Goal: Obtain resource: Obtain resource

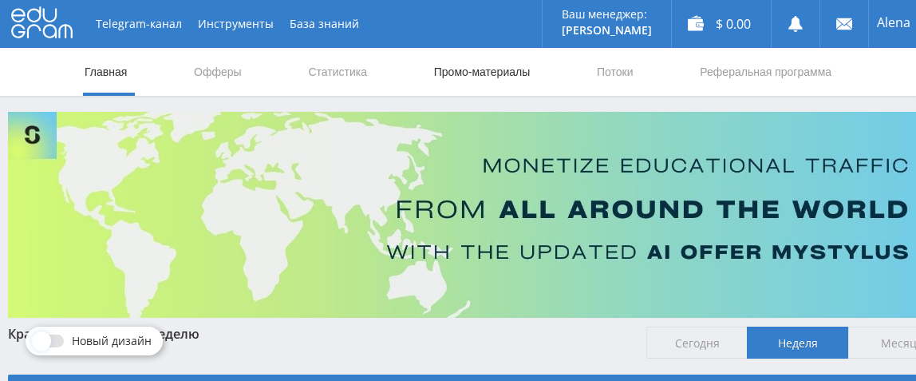
click at [479, 73] on link "Промо-материалы" at bounding box center [481, 72] width 99 height 48
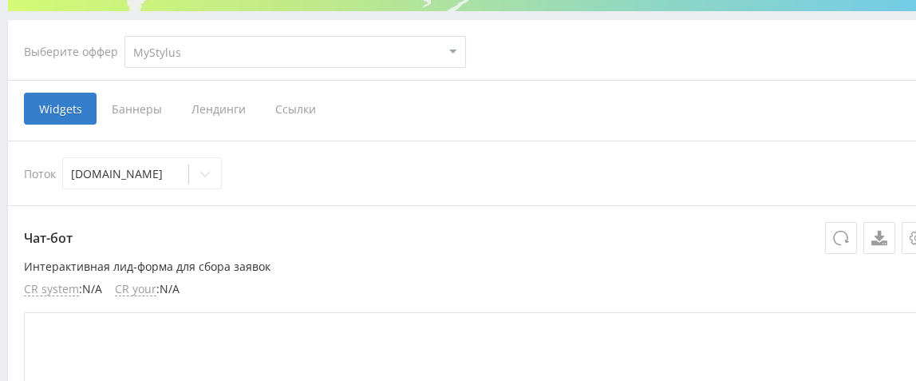
scroll to position [318, 0]
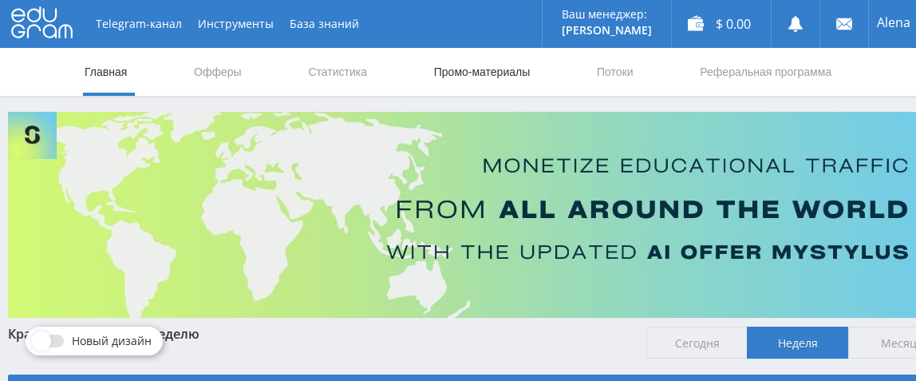
click at [468, 72] on link "Промо-материалы" at bounding box center [481, 72] width 99 height 48
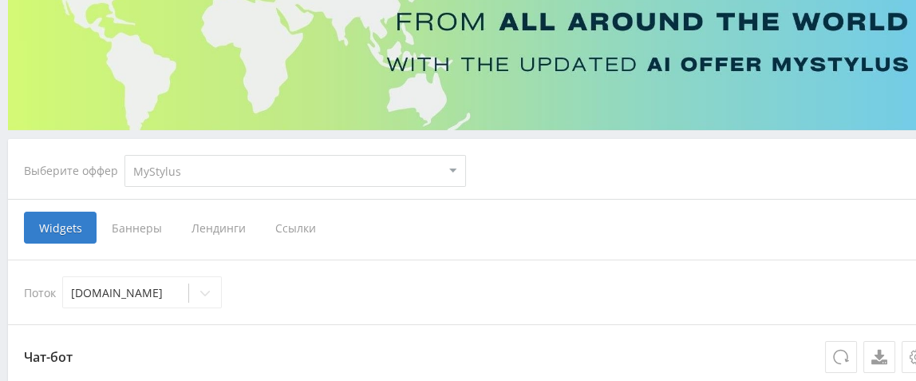
scroll to position [318, 0]
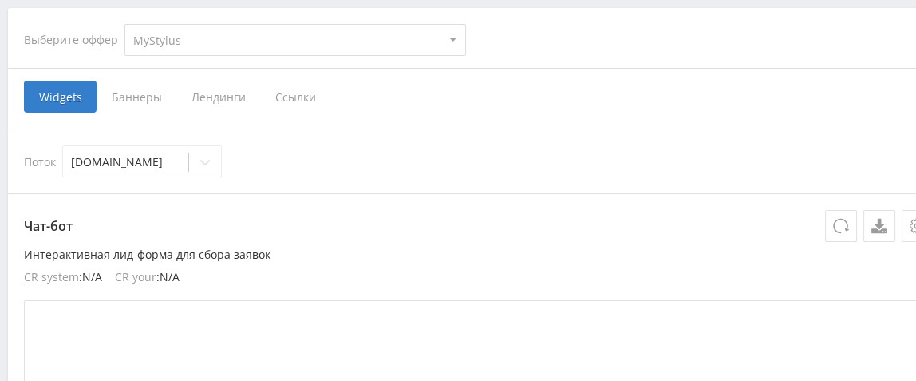
click at [156, 93] on span "Баннеры" at bounding box center [137, 97] width 80 height 32
click at [0, 0] on input "Баннеры" at bounding box center [0, 0] width 0 height 0
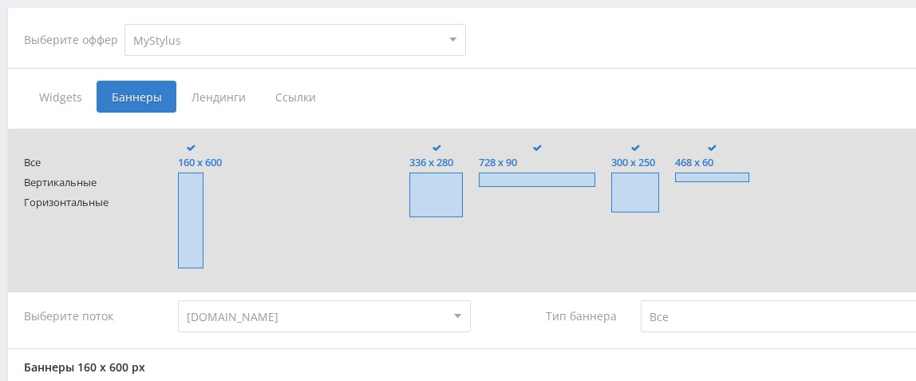
click at [511, 180] on span at bounding box center [537, 179] width 116 height 14
click at [0, 0] on input "728 x 90" at bounding box center [0, 0] width 0 height 0
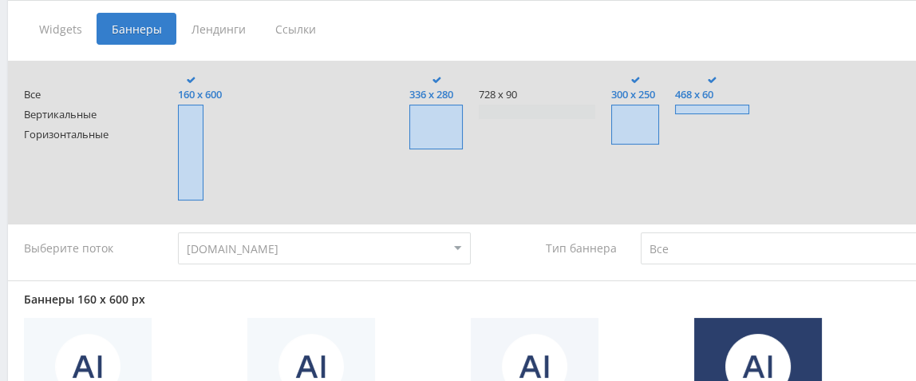
scroll to position [398, 0]
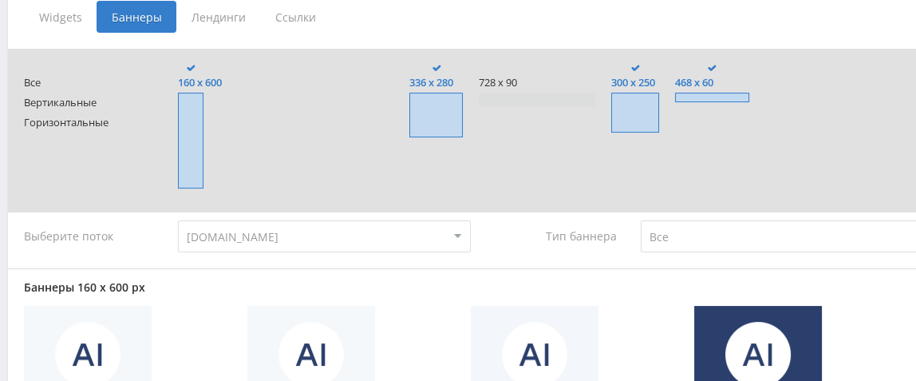
click at [674, 239] on select "Все Заказчики Авторы" at bounding box center [787, 236] width 293 height 32
click at [641, 221] on select "Все Заказчики Авторы" at bounding box center [787, 236] width 293 height 32
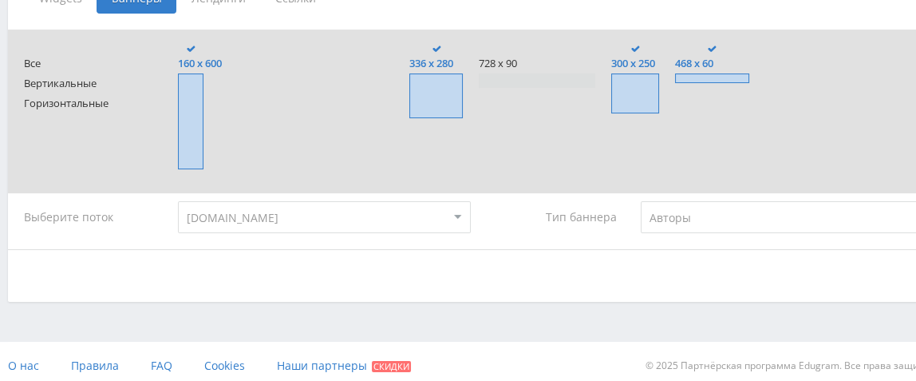
scroll to position [428, 0]
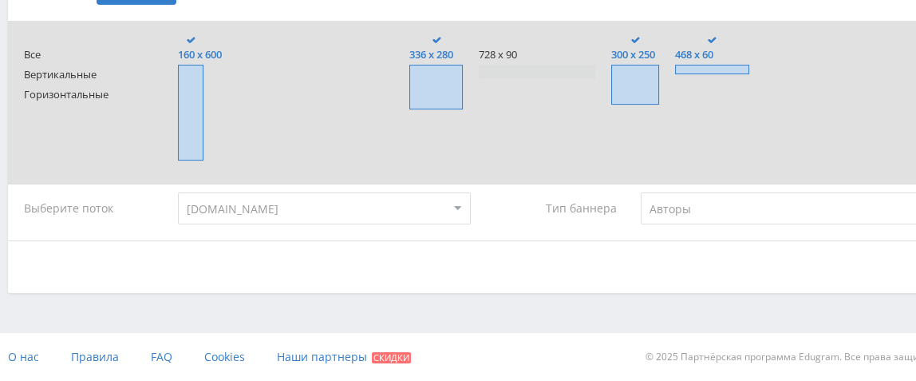
drag, startPoint x: 582, startPoint y: 211, endPoint x: 621, endPoint y: 210, distance: 39.1
click at [582, 211] on div "Тип баннера" at bounding box center [555, 208] width 139 height 32
click at [666, 210] on select "Все Заказчики Авторы" at bounding box center [787, 208] width 293 height 32
select select "all"
click at [641, 192] on select "Все Заказчики Авторы" at bounding box center [787, 208] width 293 height 32
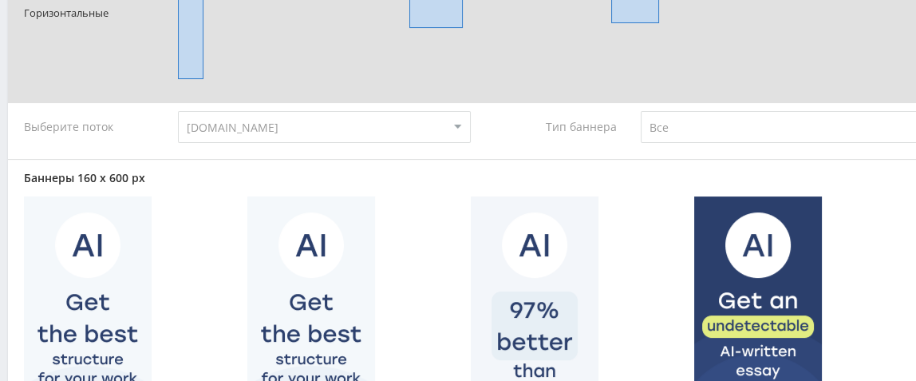
scroll to position [428, 0]
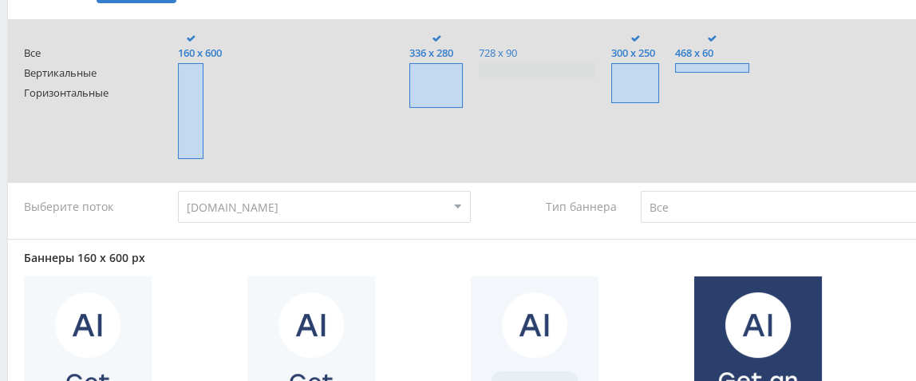
click at [512, 48] on span "728 x 90" at bounding box center [537, 53] width 116 height 12
click at [0, 0] on input "728 x 90" at bounding box center [0, 0] width 0 height 0
click at [197, 84] on span at bounding box center [191, 111] width 26 height 96
click at [0, 0] on input "160 x 600" at bounding box center [0, 0] width 0 height 0
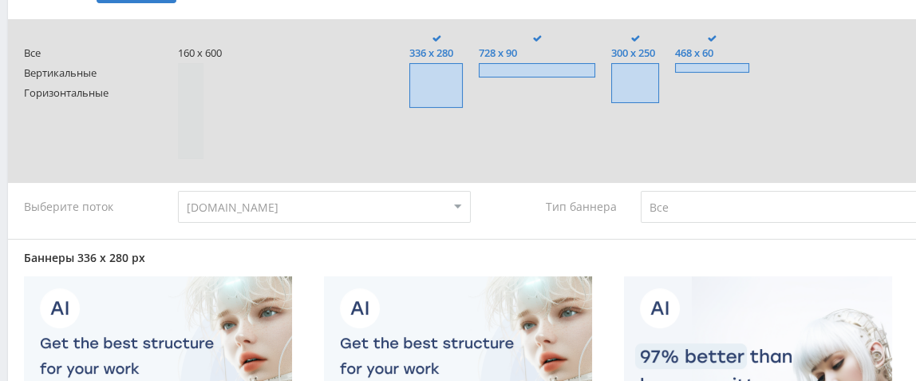
click at [431, 81] on span at bounding box center [435, 85] width 53 height 45
click at [0, 0] on input "336 x 280" at bounding box center [0, 0] width 0 height 0
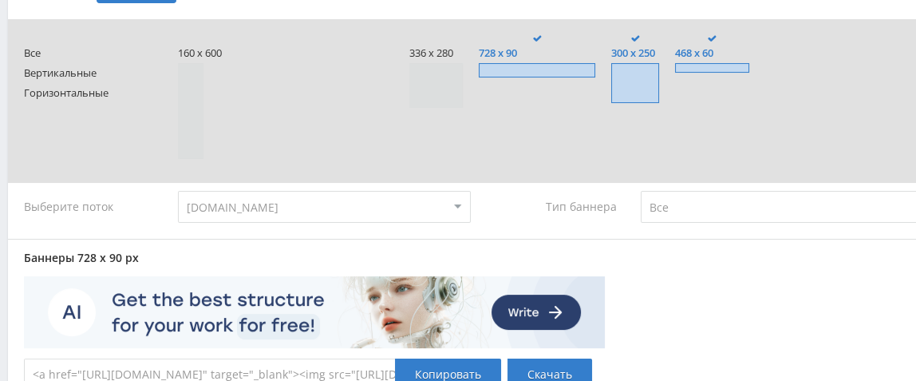
click at [634, 73] on span at bounding box center [635, 83] width 48 height 40
click at [0, 0] on input "300 x 250" at bounding box center [0, 0] width 0 height 0
click at [744, 65] on span at bounding box center [712, 68] width 75 height 10
click at [0, 0] on input "468 x 60" at bounding box center [0, 0] width 0 height 0
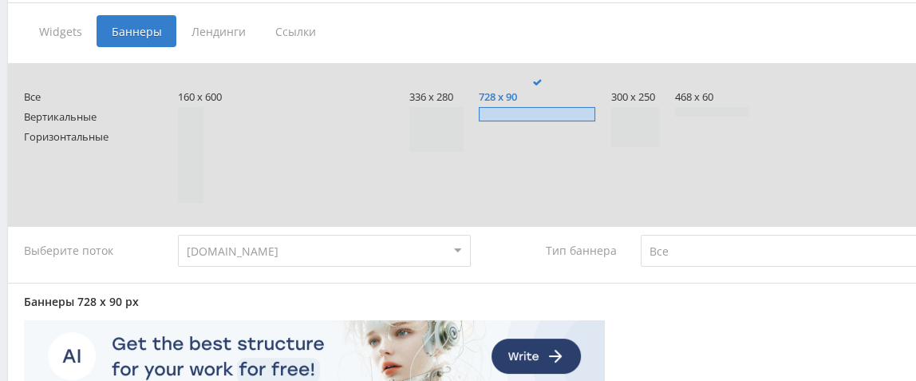
scroll to position [297, 0]
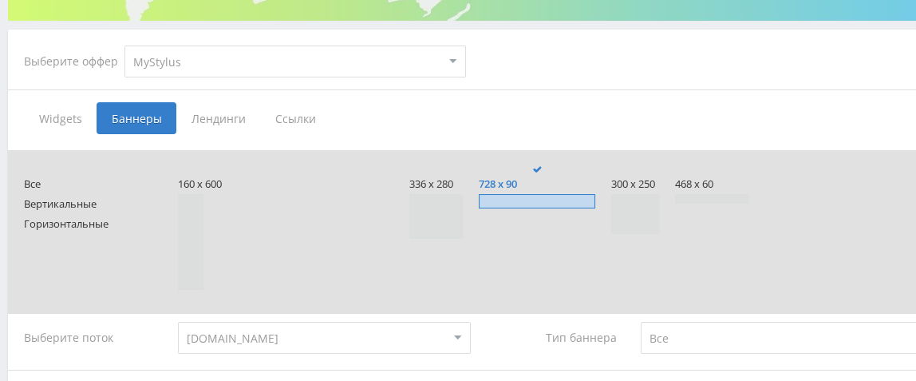
click at [452, 63] on select "MyStylus MyStylus - Revshare Кампус AI Studybay Автор24 Studybay Brazil Автор24…" at bounding box center [295, 61] width 342 height 32
select select "263"
click at [136, 45] on select "MyStylus MyStylus - Revshare Кампус AI Studybay Автор24 Studybay Brazil Автор24…" at bounding box center [295, 61] width 342 height 32
type input "<a href="https://eduforms.org//?rid=8c8263e99501138c&promo=1&bannerId=8222" tar…"
type input "<a href="https://eduforms.org//?rid=8c8263e99501138c&promo=1&bannerId=8219" tar…"
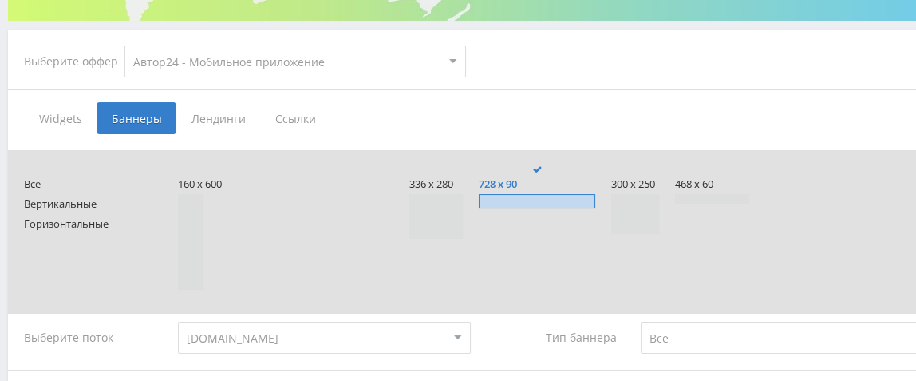
type input "<a href="https://eduforms.org//?rid=8c8263e99501138c&promo=1&bannerId=8214" tar…"
type input "<a href="https://eduforms.org//?rid=8c8263e99501138c&promo=1&bannerId=8205" tar…"
select select "263"
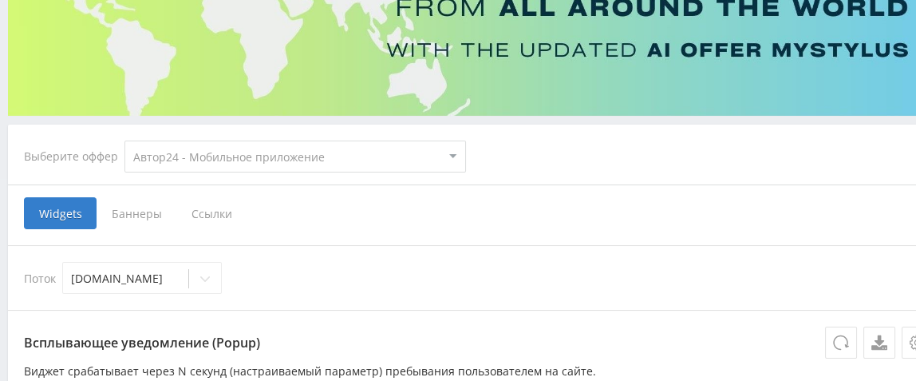
scroll to position [161, 0]
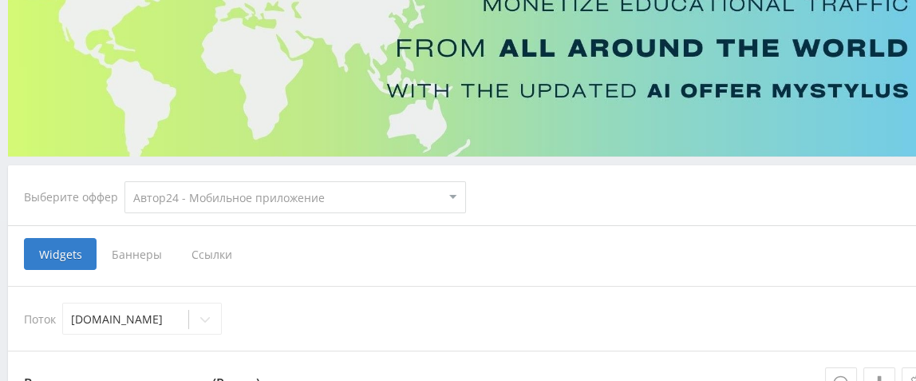
click at [151, 259] on span "Баннеры" at bounding box center [137, 254] width 80 height 32
click at [0, 0] on input "Баннеры" at bounding box center [0, 0] width 0 height 0
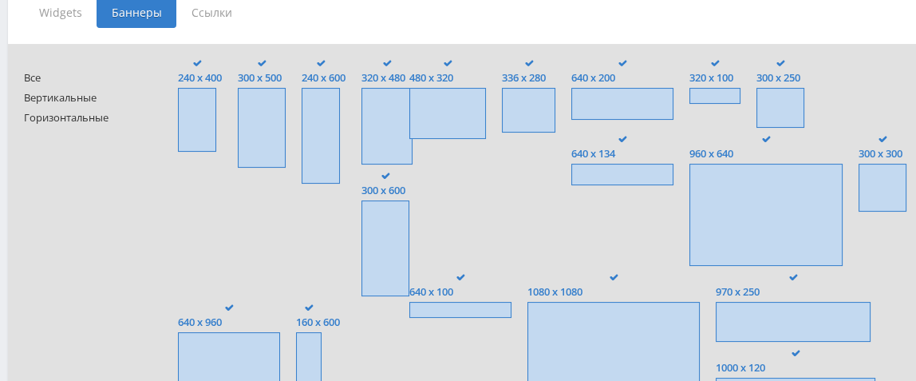
scroll to position [321, 0]
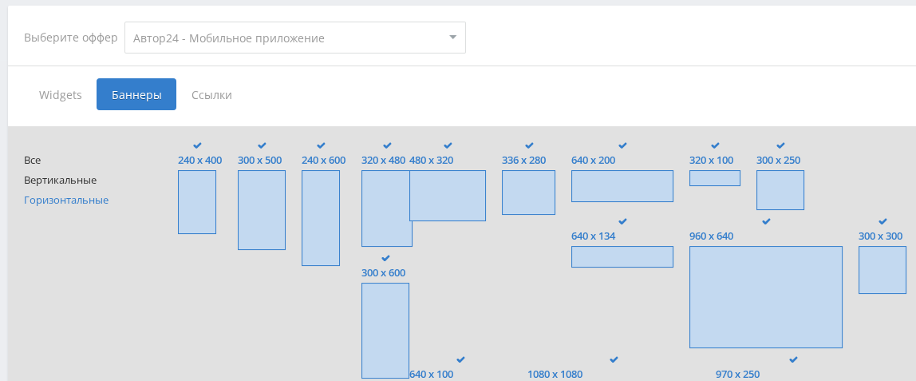
click at [76, 202] on span "Горизонтальные" at bounding box center [85, 200] width 123 height 12
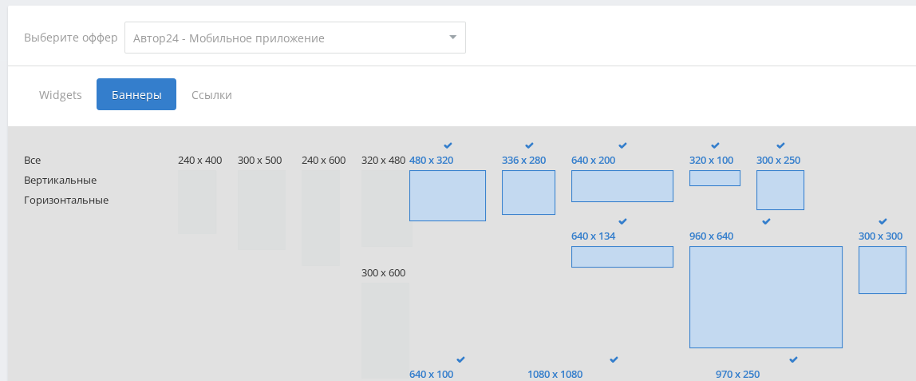
click at [447, 153] on icon at bounding box center [448, 145] width 16 height 16
click at [0, 0] on input "480 x 320" at bounding box center [0, 0] width 0 height 0
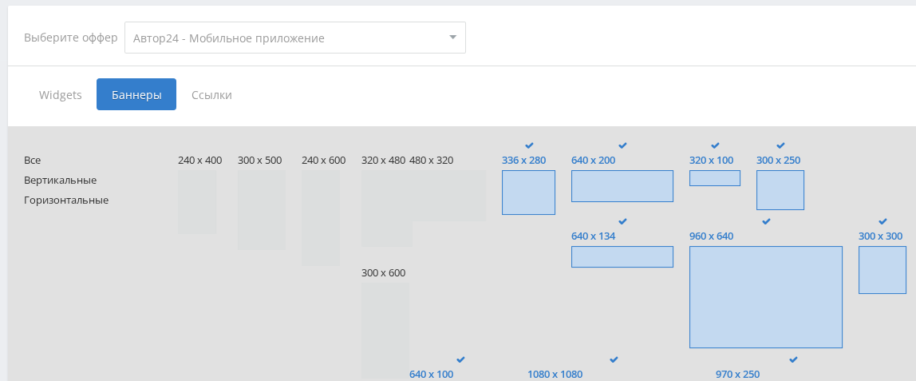
click at [541, 154] on span "336 x 280" at bounding box center [528, 160] width 53 height 12
click at [0, 0] on input "336 x 280" at bounding box center [0, 0] width 0 height 0
click at [614, 156] on span "640 x 200" at bounding box center [622, 160] width 102 height 12
click at [0, 0] on input "640 x 200" at bounding box center [0, 0] width 0 height 0
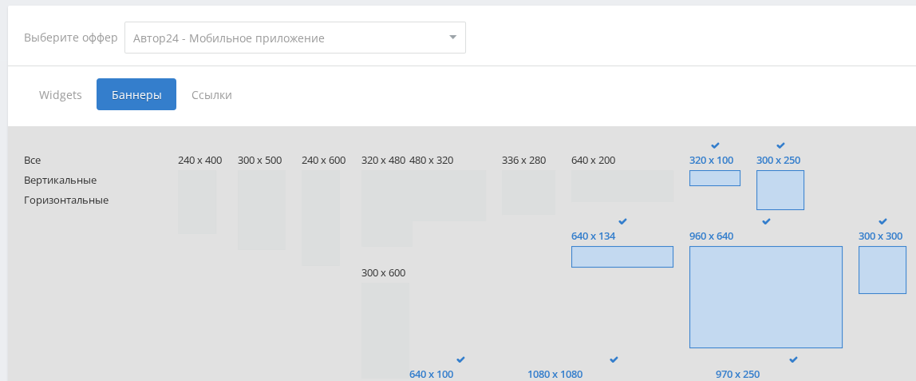
drag, startPoint x: 709, startPoint y: 160, endPoint x: 756, endPoint y: 164, distance: 48.0
click at [709, 160] on span "320 x 100" at bounding box center [714, 160] width 51 height 12
click at [0, 0] on input "320 x 100" at bounding box center [0, 0] width 0 height 0
drag, startPoint x: 802, startPoint y: 162, endPoint x: 770, endPoint y: 197, distance: 47.4
click at [800, 164] on span "300 x 250" at bounding box center [780, 160] width 48 height 12
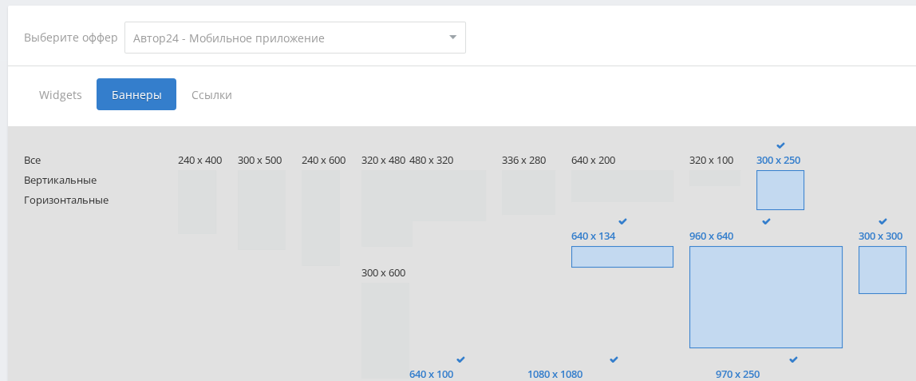
click at [0, 0] on input "300 x 250" at bounding box center [0, 0] width 0 height 0
click at [713, 241] on span "960 x 640" at bounding box center [765, 236] width 153 height 12
click at [0, 0] on input "960 x 640" at bounding box center [0, 0] width 0 height 0
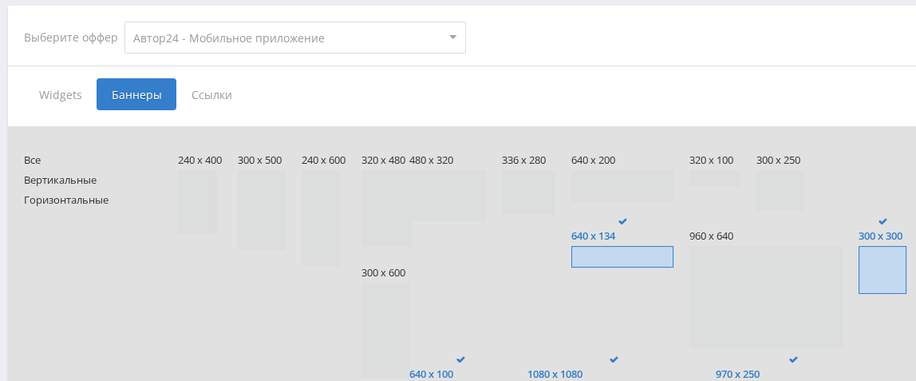
click at [593, 236] on span "640 x 134" at bounding box center [622, 236] width 102 height 12
click at [0, 0] on input "640 x 134" at bounding box center [0, 0] width 0 height 0
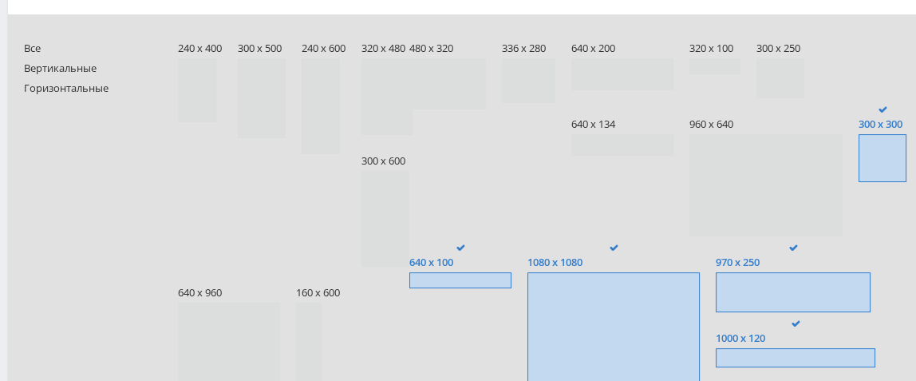
scroll to position [560, 0]
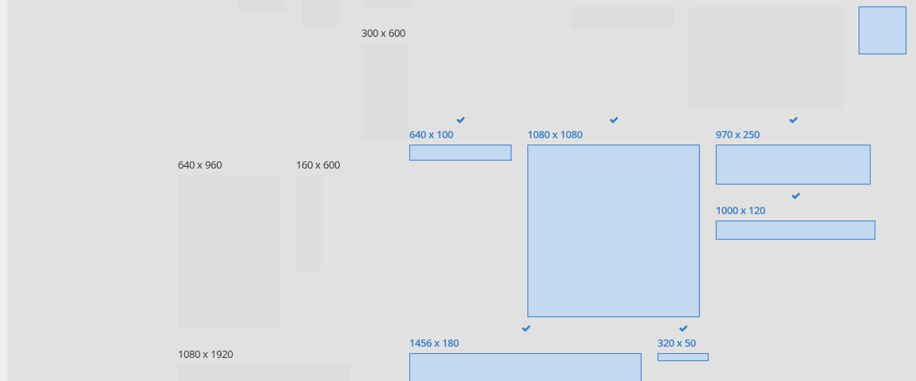
drag, startPoint x: 437, startPoint y: 156, endPoint x: 511, endPoint y: 168, distance: 75.2
click at [859, 54] on span at bounding box center [883, 30] width 48 height 48
click at [0, 0] on input "300 x 300" at bounding box center [0, 0] width 0 height 0
click at [511, 154] on span at bounding box center [460, 152] width 102 height 16
click at [0, 0] on input "640 x 100" at bounding box center [0, 0] width 0 height 0
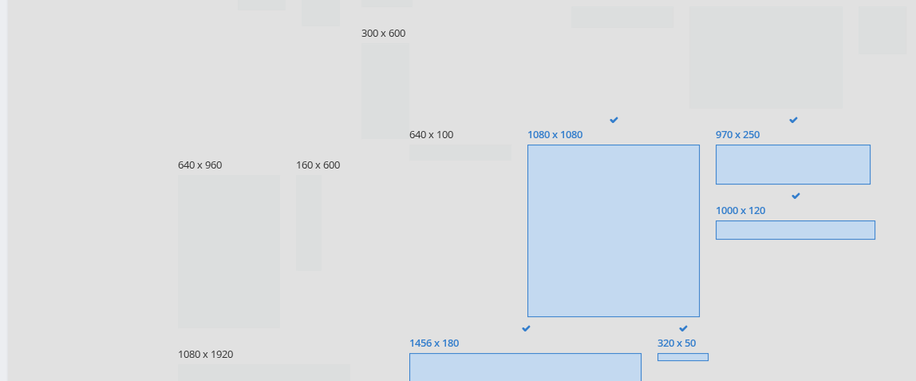
click at [627, 138] on span "1080 x 1080" at bounding box center [613, 134] width 172 height 12
click at [0, 0] on input "1080 x 1080" at bounding box center [0, 0] width 0 height 0
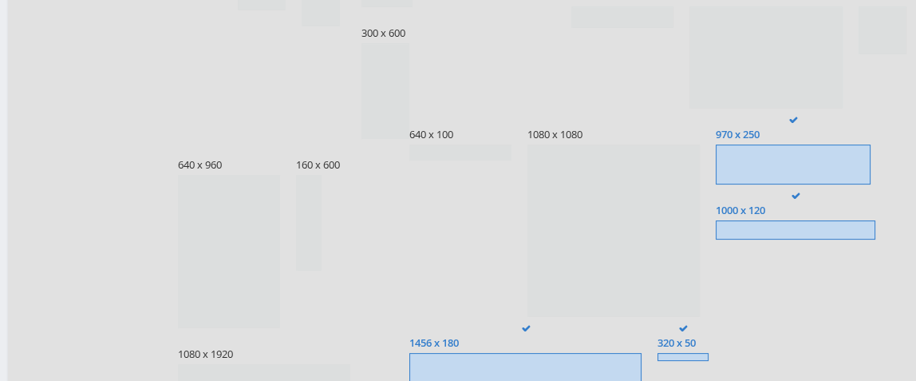
scroll to position [720, 0]
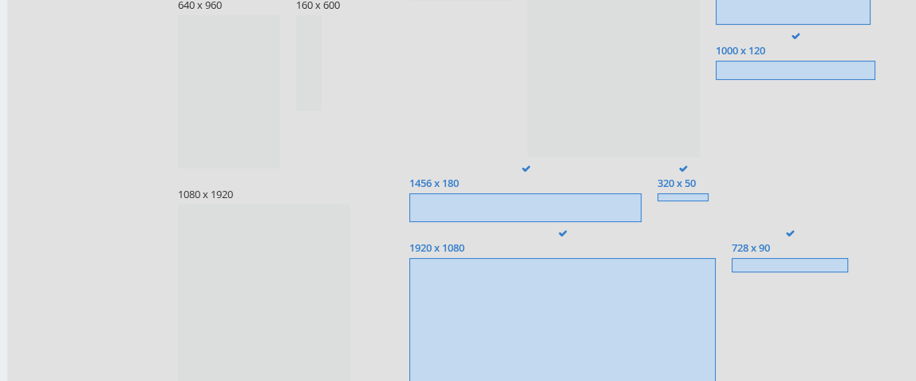
click at [0, 0] on input "970 x 250" at bounding box center [0, 0] width 0 height 0
click at [716, 80] on label "1000 x 120" at bounding box center [796, 56] width 160 height 47
click at [0, 0] on input "1000 x 120" at bounding box center [0, 0] width 0 height 0
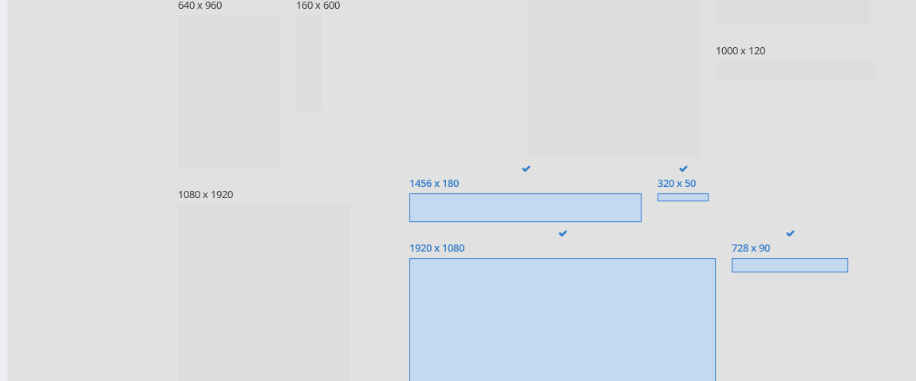
click at [709, 189] on span "320 x 50" at bounding box center [682, 183] width 51 height 12
click at [0, 0] on input "320 x 50" at bounding box center [0, 0] width 0 height 0
click at [642, 222] on label "1456 x 180" at bounding box center [525, 193] width 232 height 57
click at [0, 0] on input "1456 x 180" at bounding box center [0, 0] width 0 height 0
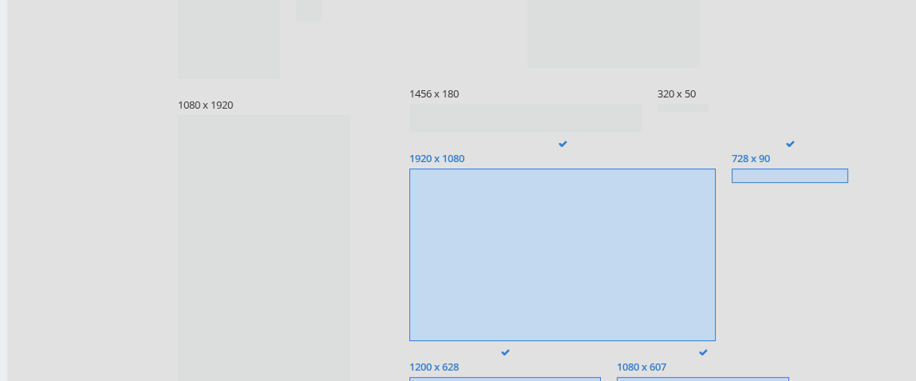
scroll to position [959, 0]
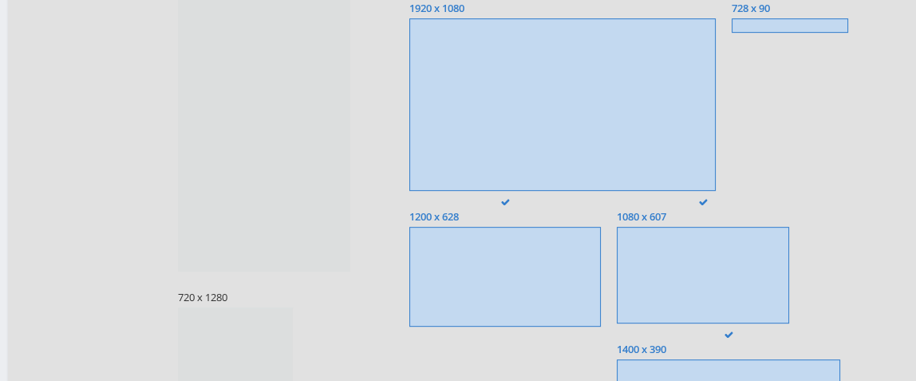
click at [444, 148] on span at bounding box center [562, 104] width 306 height 172
click at [0, 0] on input "1920 x 1080" at bounding box center [0, 0] width 0 height 0
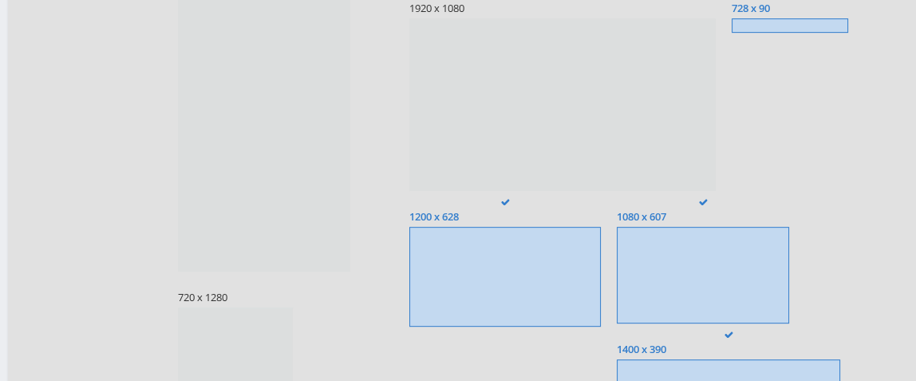
drag, startPoint x: 509, startPoint y: 299, endPoint x: 594, endPoint y: 319, distance: 87.7
click at [509, 301] on span at bounding box center [505, 277] width 192 height 101
click at [0, 0] on input "1200 x 628" at bounding box center [0, 0] width 0 height 0
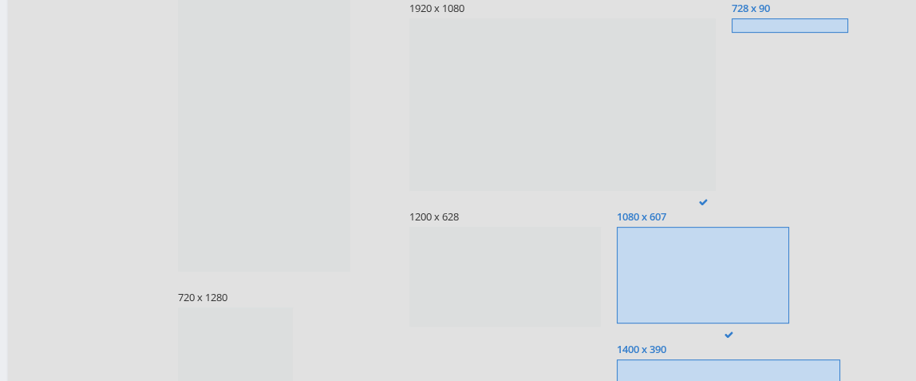
click at [636, 318] on span at bounding box center [703, 275] width 172 height 97
click at [0, 0] on input "1080 x 607" at bounding box center [0, 0] width 0 height 0
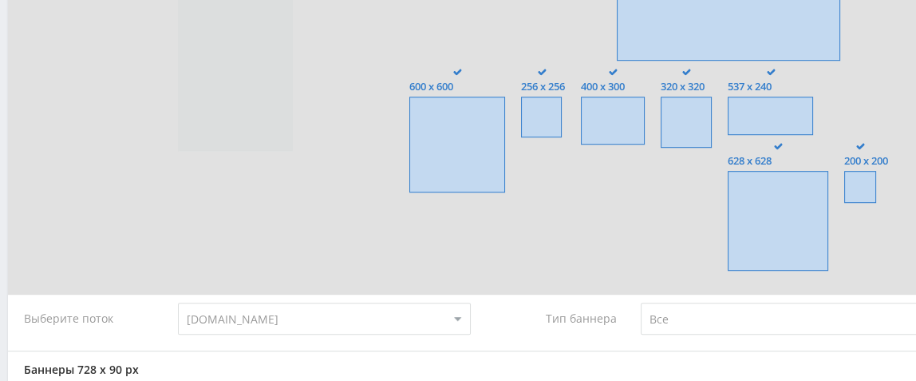
scroll to position [1358, 0]
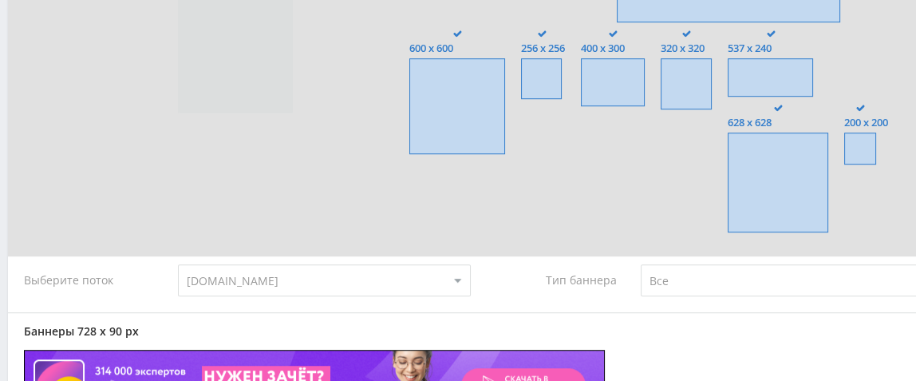
drag, startPoint x: 659, startPoint y: 57, endPoint x: 647, endPoint y: 77, distance: 24.0
click at [0, 0] on input "1400 x 390" at bounding box center [0, 0] width 0 height 0
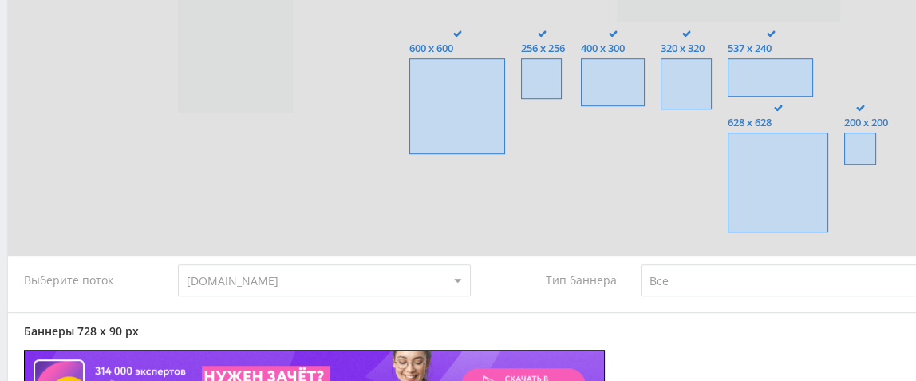
click at [482, 154] on span at bounding box center [457, 106] width 96 height 96
click at [0, 0] on input "600 x 600" at bounding box center [0, 0] width 0 height 0
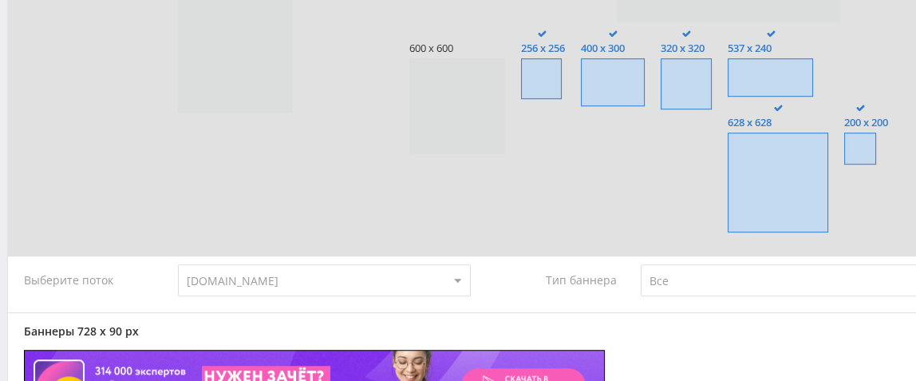
drag, startPoint x: 554, startPoint y: 152, endPoint x: 640, endPoint y: 161, distance: 86.7
click at [556, 99] on span at bounding box center [541, 78] width 41 height 41
click at [0, 0] on input "256 x 256" at bounding box center [0, 0] width 0 height 0
drag, startPoint x: 642, startPoint y: 159, endPoint x: 694, endPoint y: 150, distance: 52.6
click at [645, 106] on span at bounding box center [613, 82] width 64 height 48
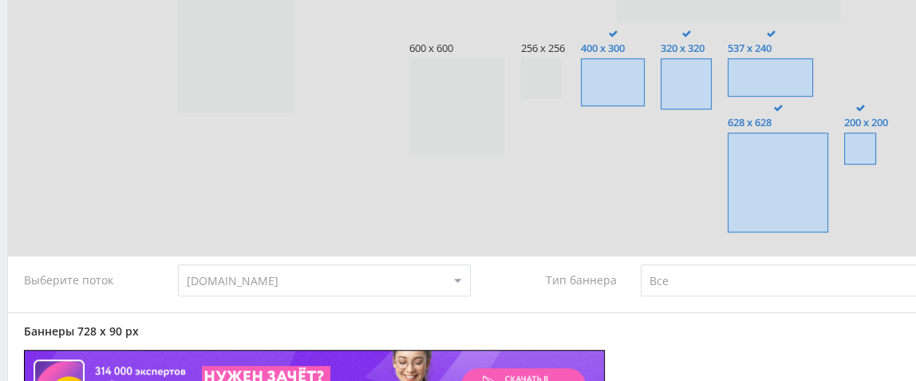
click at [0, 0] on input "400 x 300" at bounding box center [0, 0] width 0 height 0
drag, startPoint x: 697, startPoint y: 150, endPoint x: 758, endPoint y: 160, distance: 61.4
click at [701, 109] on span at bounding box center [686, 83] width 51 height 51
click at [0, 0] on input "320 x 320" at bounding box center [0, 0] width 0 height 0
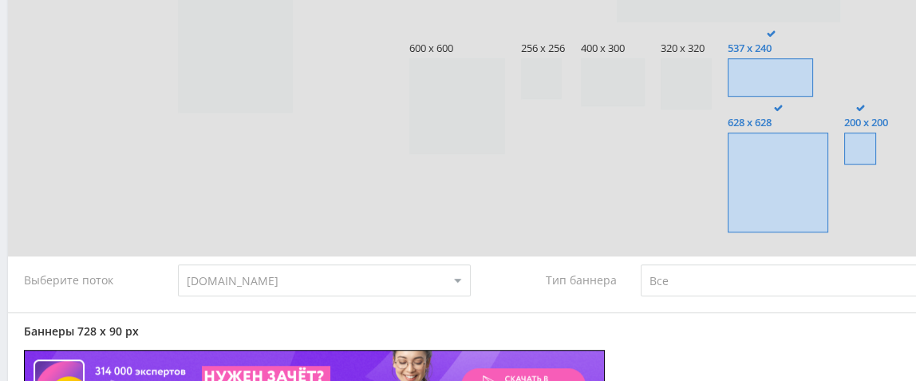
drag, startPoint x: 766, startPoint y: 151, endPoint x: 760, endPoint y: 186, distance: 35.7
click at [764, 97] on span at bounding box center [770, 77] width 85 height 38
click at [0, 0] on input "537 x 240" at bounding box center [0, 0] width 0 height 0
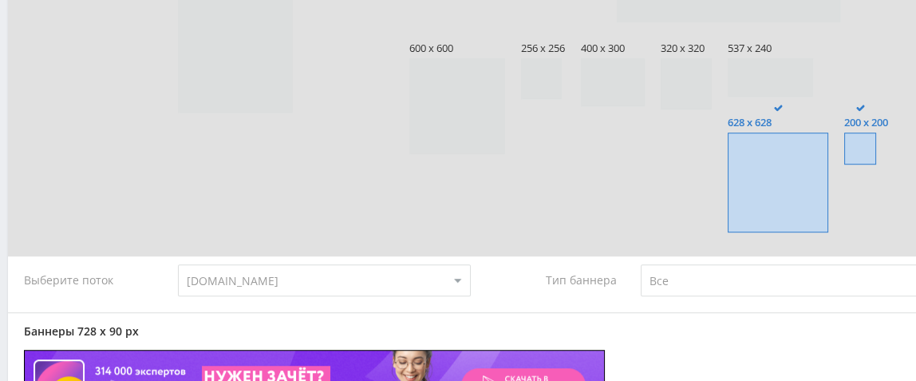
drag, startPoint x: 772, startPoint y: 249, endPoint x: 599, endPoint y: 310, distance: 183.5
click at [759, 233] on span at bounding box center [778, 182] width 101 height 101
click at [0, 0] on input "628 x 628" at bounding box center [0, 0] width 0 height 0
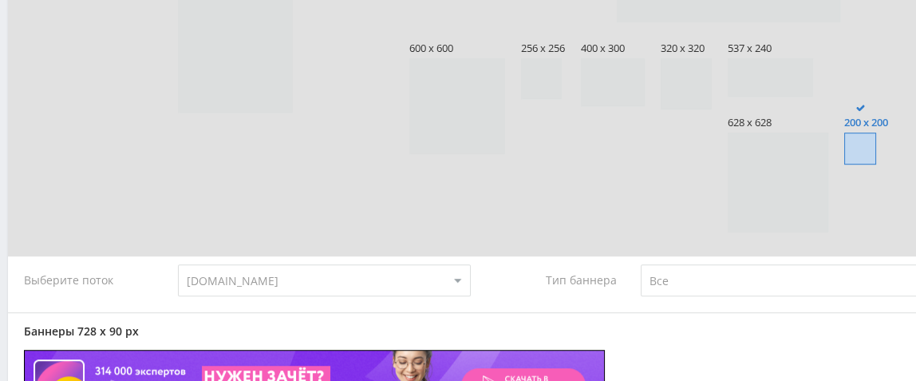
click at [844, 164] on span at bounding box center [860, 148] width 32 height 32
click at [0, 0] on input "200 x 200" at bounding box center [0, 0] width 0 height 0
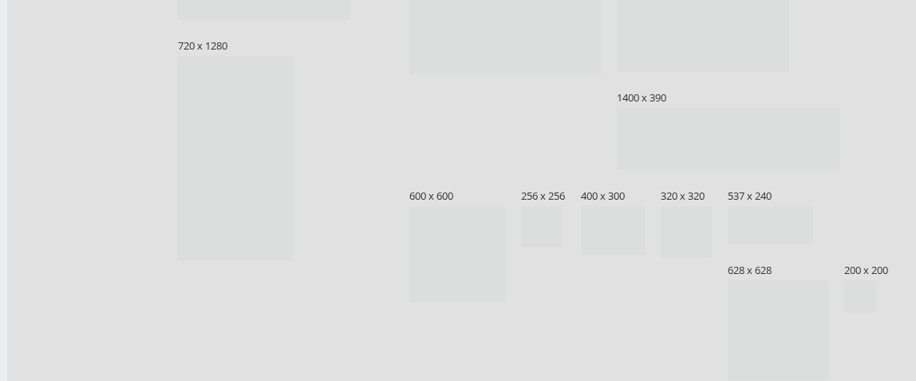
scroll to position [936, 0]
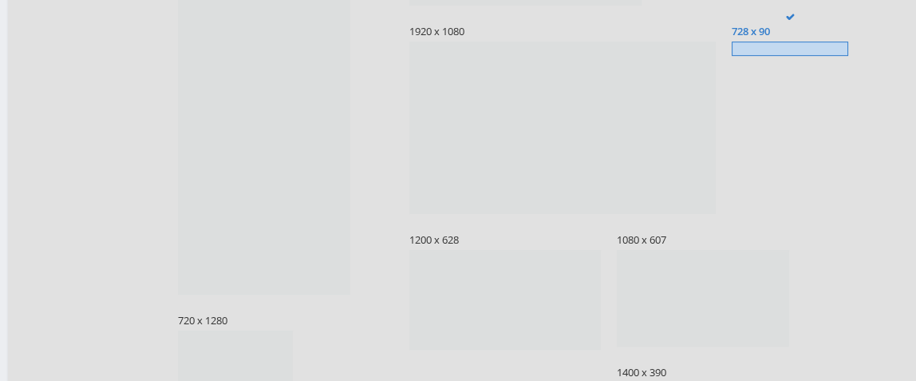
click at [784, 56] on span at bounding box center [790, 48] width 116 height 14
click at [0, 0] on input "728 x 90" at bounding box center [0, 0] width 0 height 0
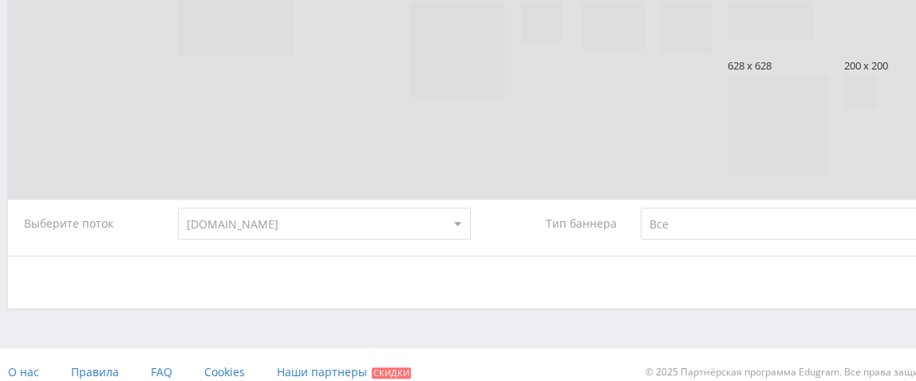
scroll to position [1582, 0]
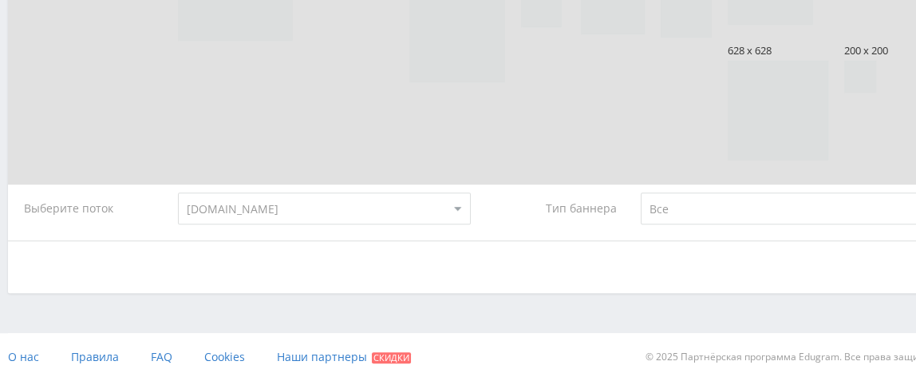
click at [607, 213] on div "Тип баннера" at bounding box center [555, 208] width 139 height 32
click at [663, 213] on select "Все Заказчики Авторы" at bounding box center [787, 208] width 293 height 32
click at [641, 192] on select "Все Заказчики Авторы" at bounding box center [787, 208] width 293 height 32
click at [684, 207] on select "Все Заказчики Авторы" at bounding box center [787, 208] width 293 height 32
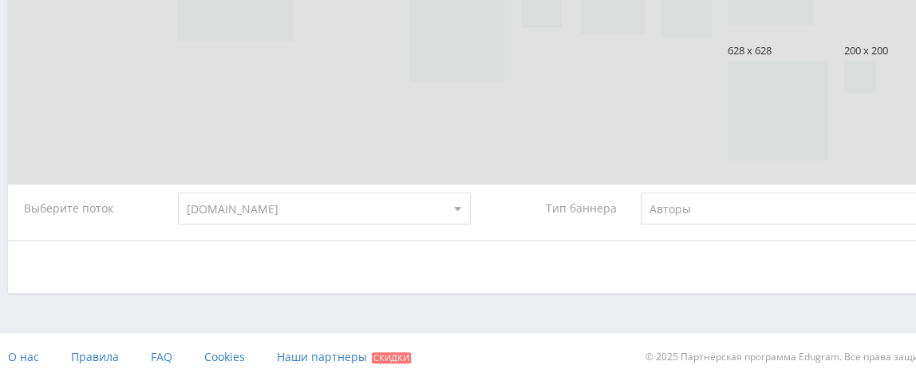
select select "customers"
click at [641, 192] on select "Все Заказчики Авторы" at bounding box center [787, 208] width 293 height 32
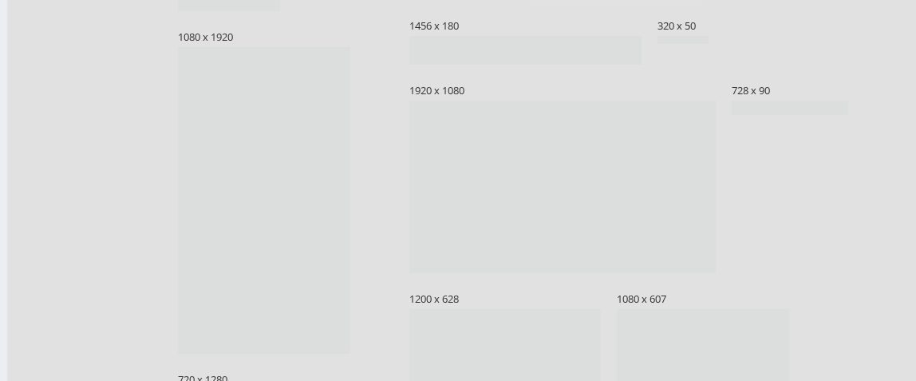
scroll to position [864, 0]
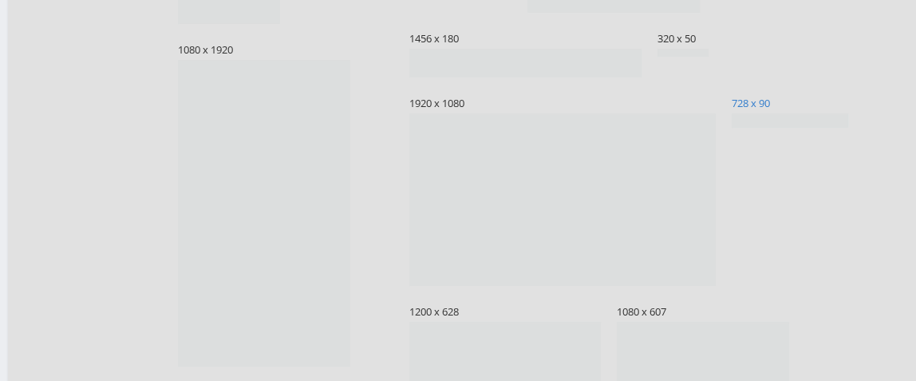
click at [766, 109] on span "728 x 90" at bounding box center [790, 103] width 116 height 12
click at [0, 0] on input "728 x 90" at bounding box center [0, 0] width 0 height 0
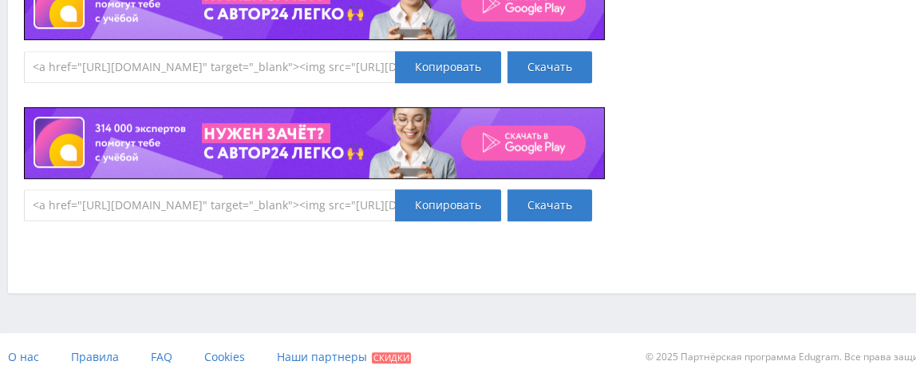
scroll to position [1814, 0]
click at [428, 221] on div "Копировать" at bounding box center [448, 205] width 106 height 32
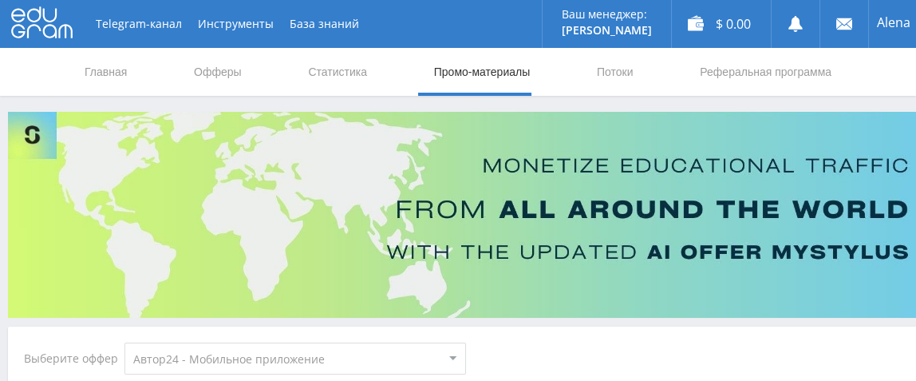
scroll to position [318, 0]
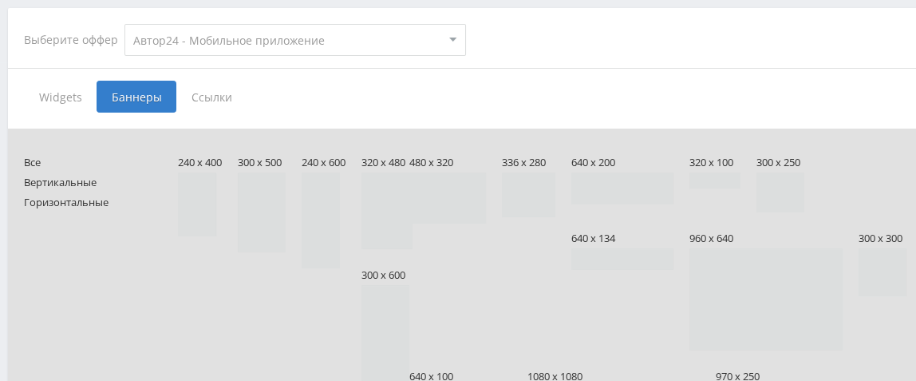
click at [408, 35] on select "MyStylus MyStylus - Revshare Кампус AI Studybay Автор24 Studybay Brazil Автор24…" at bounding box center [295, 40] width 342 height 32
select select "376"
click at [136, 24] on select "MyStylus MyStylus - Revshare Кампус AI Studybay Автор24 Studybay Brazil Автор24…" at bounding box center [295, 40] width 342 height 32
type input "<a href="https://eduforms.org/?rid=aefecd2f847d4eac&promo=1&bannerId=4533" targ…"
type input "<a href="https://eduforms.org/?rid=aefecd2f847d4eac&promo=1&bannerId=4531" targ…"
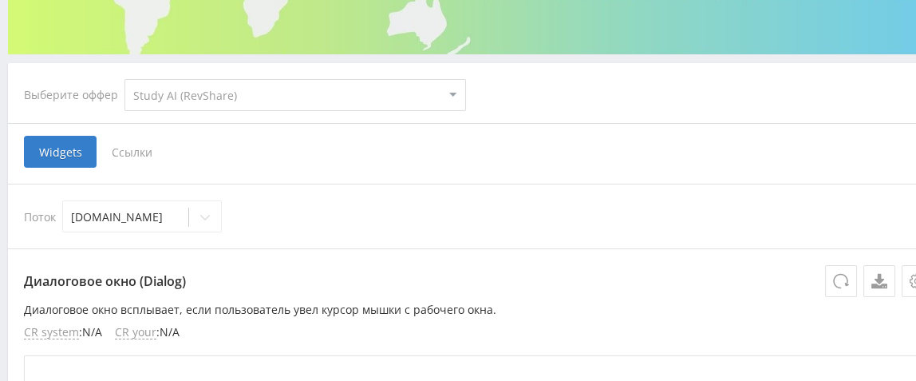
scroll to position [241, 0]
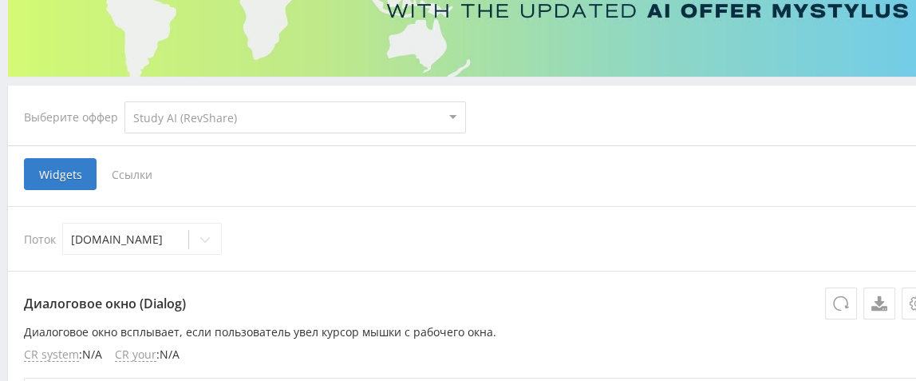
click at [452, 113] on select "MyStylus MyStylus - Revshare Кампус AI Studybay Автор24 Studybay Brazil Автор24…" at bounding box center [295, 117] width 342 height 32
select select "1"
click at [136, 101] on select "MyStylus MyStylus - Revshare Кампус AI Studybay Автор24 Studybay Brazil Автор24…" at bounding box center [295, 117] width 342 height 32
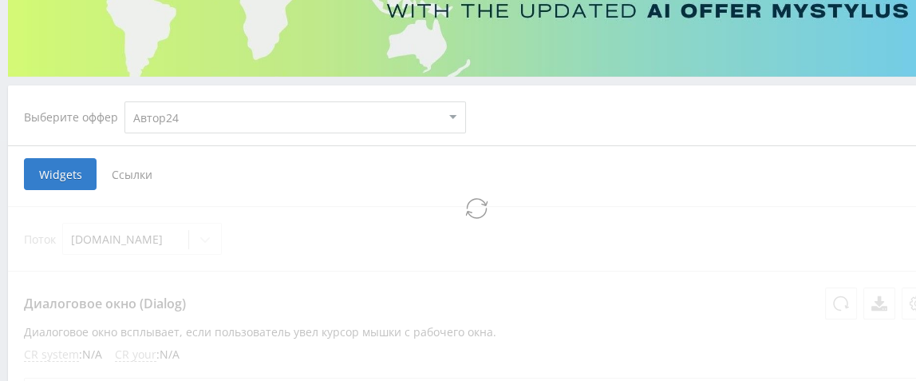
select select "1"
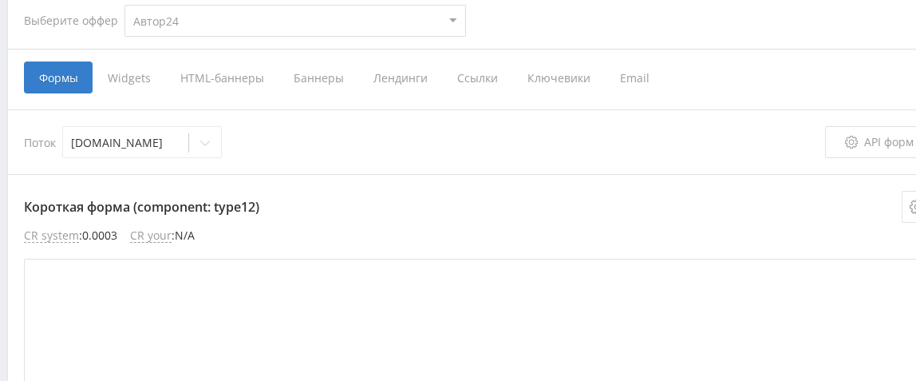
scroll to position [321, 0]
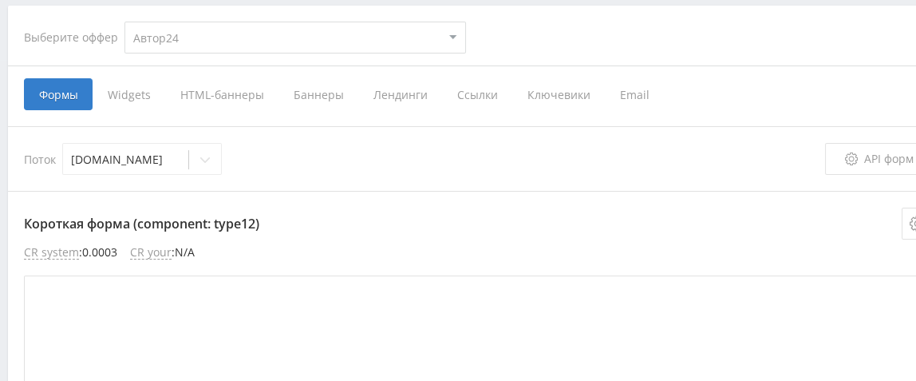
click at [257, 93] on span "HTML-баннеры" at bounding box center [221, 94] width 113 height 32
click at [0, 0] on input "HTML-баннеры" at bounding box center [0, 0] width 0 height 0
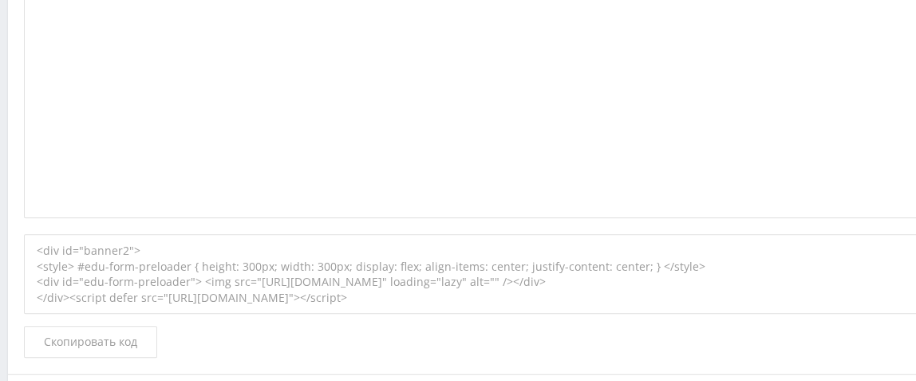
scroll to position [321, 0]
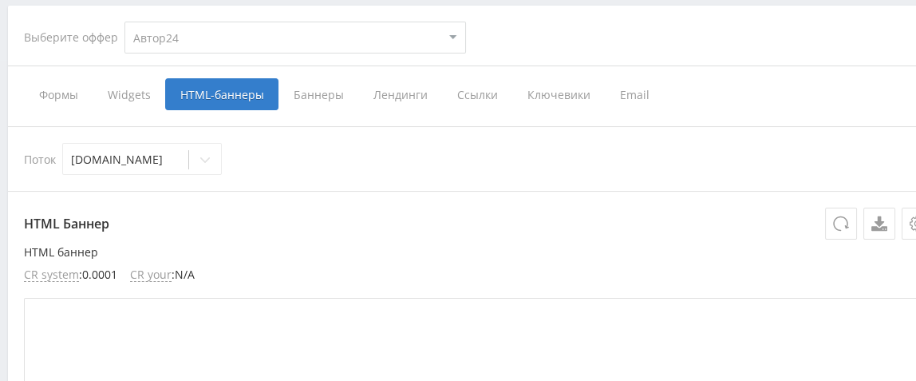
click at [345, 94] on span "Баннеры" at bounding box center [318, 94] width 80 height 32
click at [0, 0] on input "Баннеры" at bounding box center [0, 0] width 0 height 0
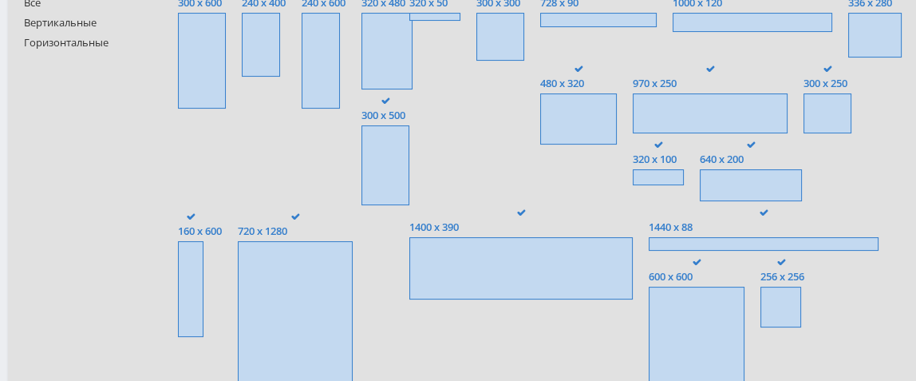
scroll to position [480, 0]
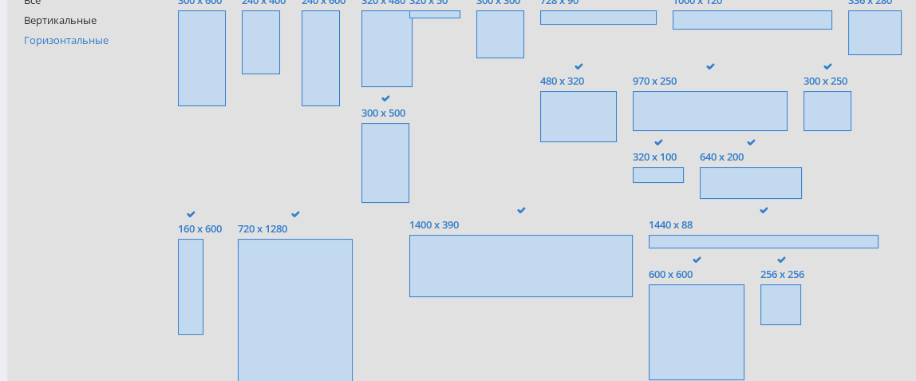
click at [73, 40] on span "Горизонтальные" at bounding box center [85, 40] width 123 height 12
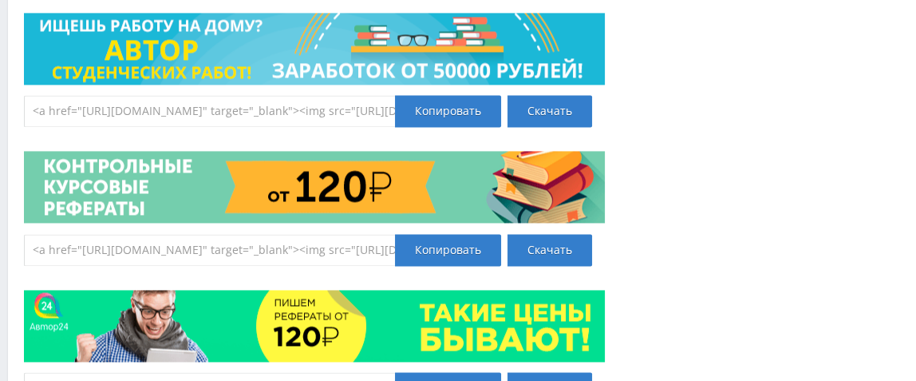
scroll to position [2954, 0]
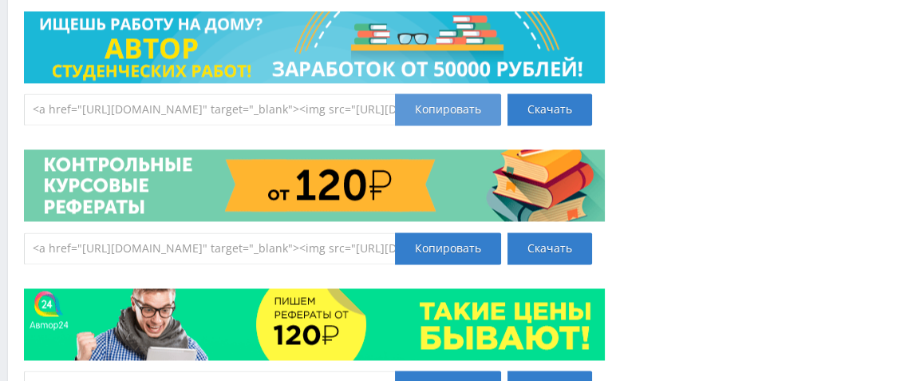
click at [441, 125] on div "Копировать" at bounding box center [448, 109] width 106 height 32
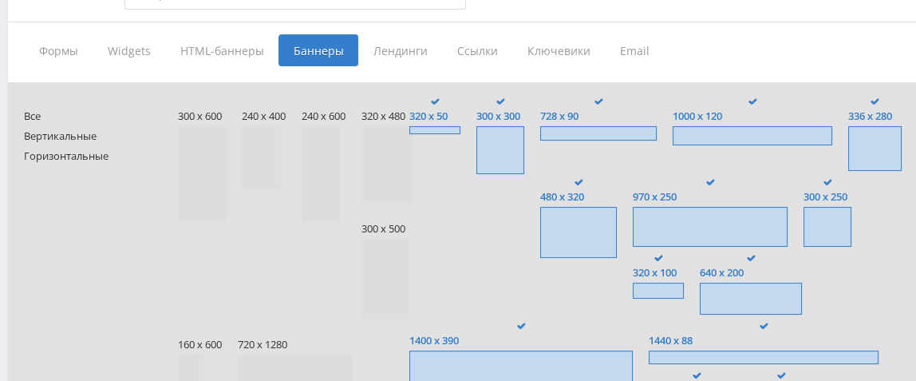
scroll to position [161, 0]
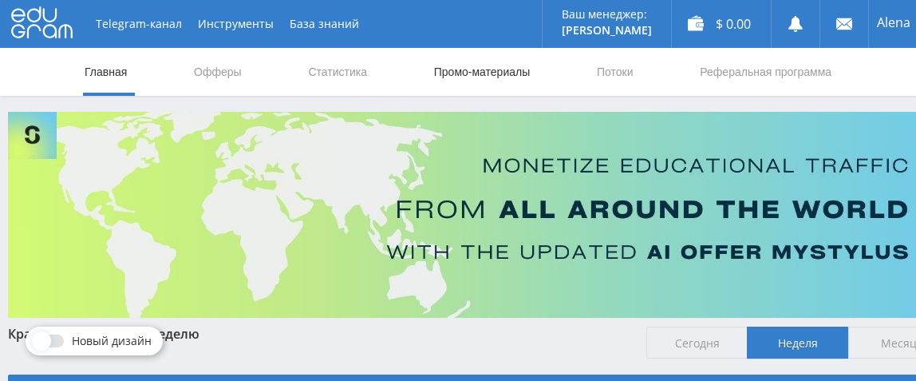
click at [453, 70] on link "Промо-материалы" at bounding box center [481, 72] width 99 height 48
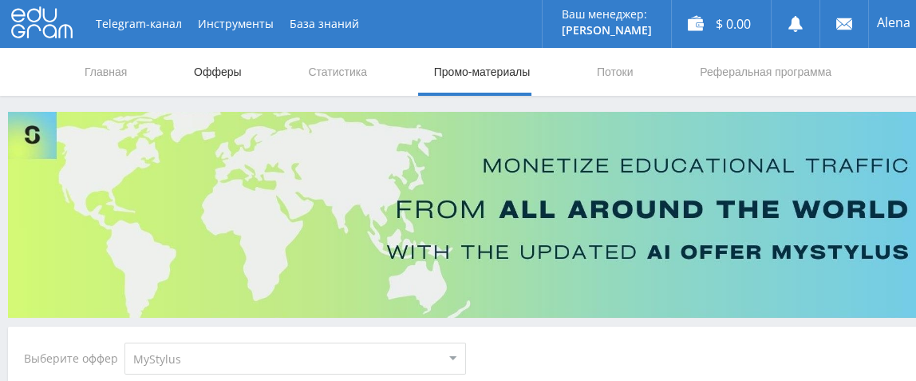
click at [207, 67] on link "Офферы" at bounding box center [217, 72] width 51 height 48
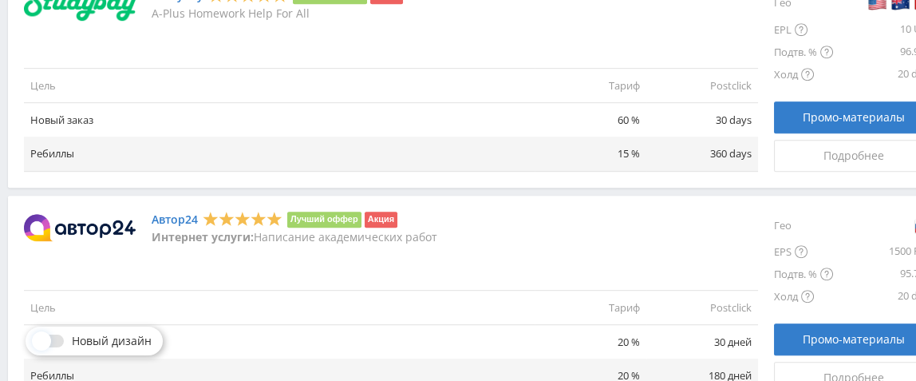
scroll to position [1276, 0]
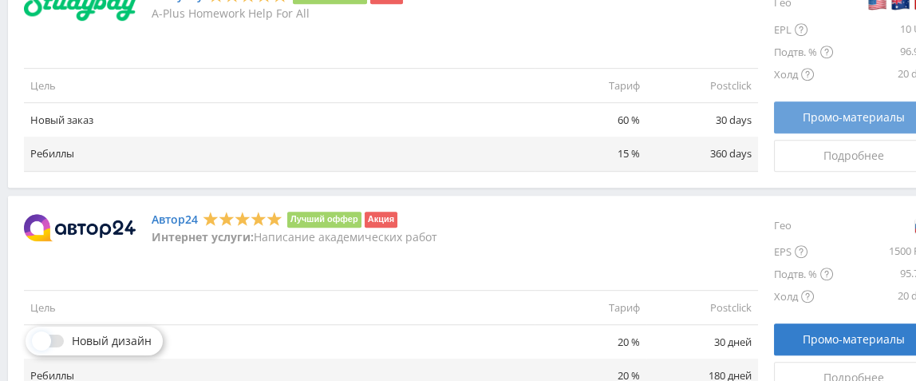
click at [868, 124] on span "Промо-материалы" at bounding box center [854, 117] width 102 height 13
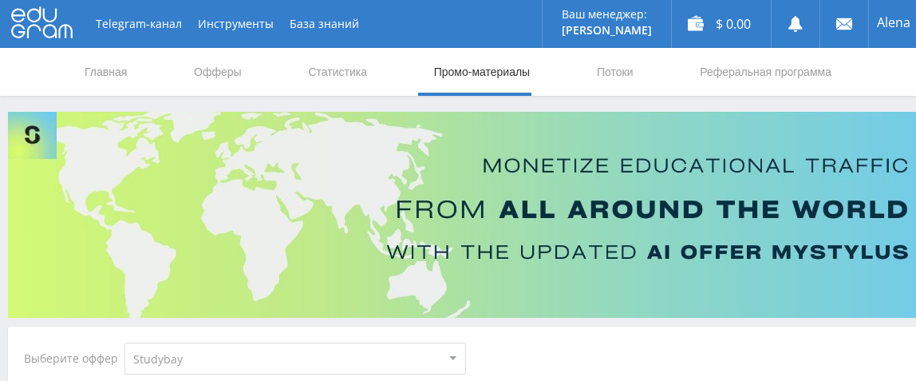
select select "2"
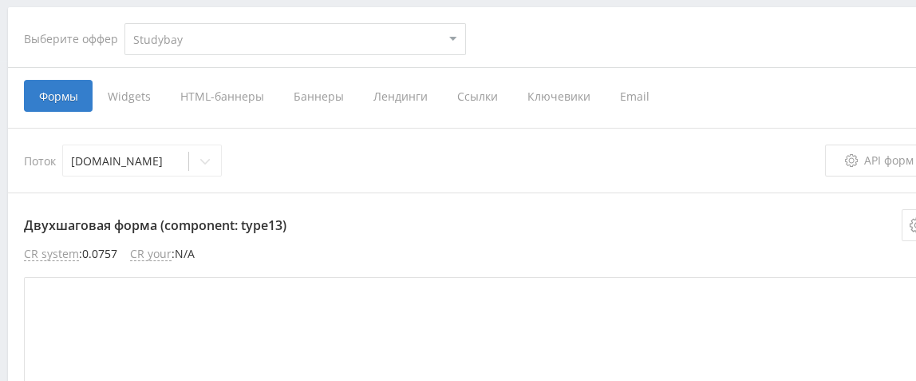
scroll to position [318, 0]
click at [244, 97] on span "HTML-баннеры" at bounding box center [221, 97] width 113 height 32
click at [0, 0] on input "HTML-баннеры" at bounding box center [0, 0] width 0 height 0
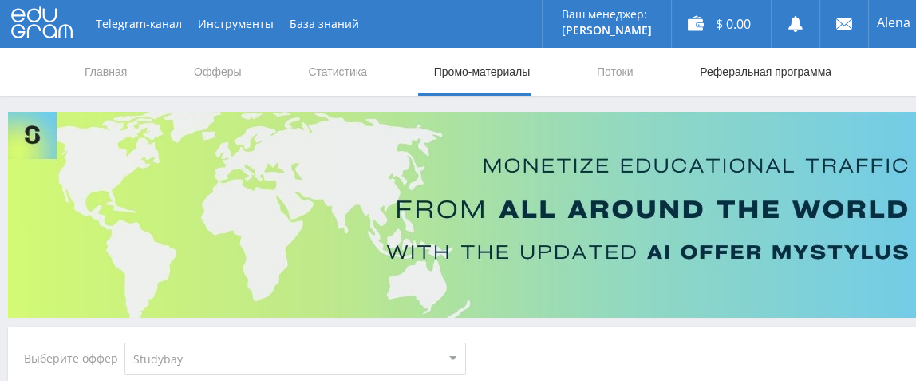
click at [756, 77] on link "Реферальная программа" at bounding box center [765, 72] width 135 height 48
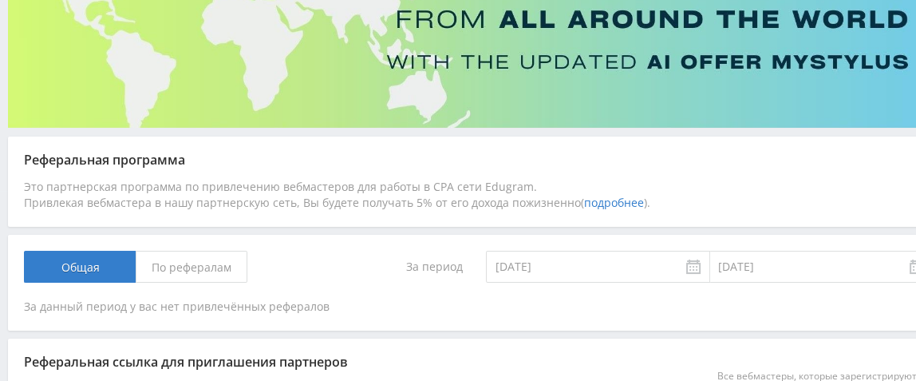
scroll to position [159, 0]
